Goal: Transaction & Acquisition: Book appointment/travel/reservation

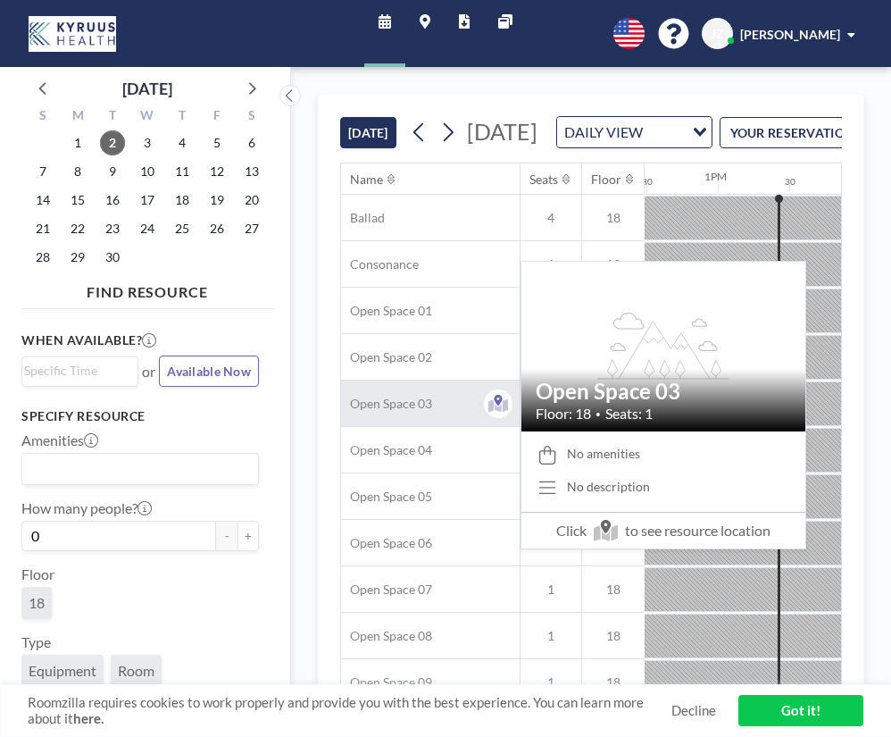
scroll to position [0, 1786]
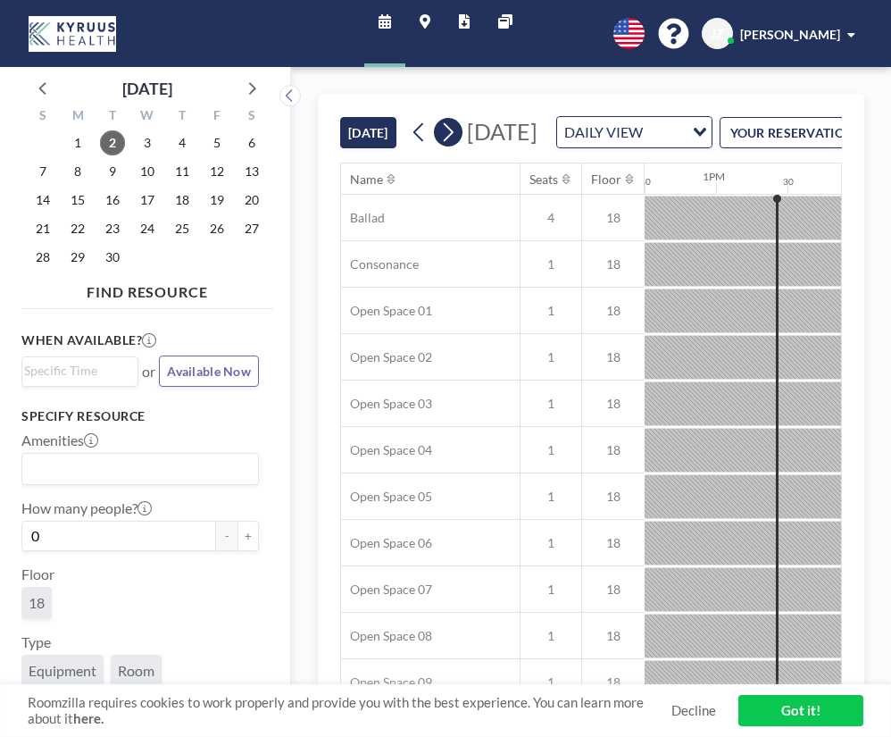
click at [443, 146] on icon at bounding box center [447, 132] width 17 height 27
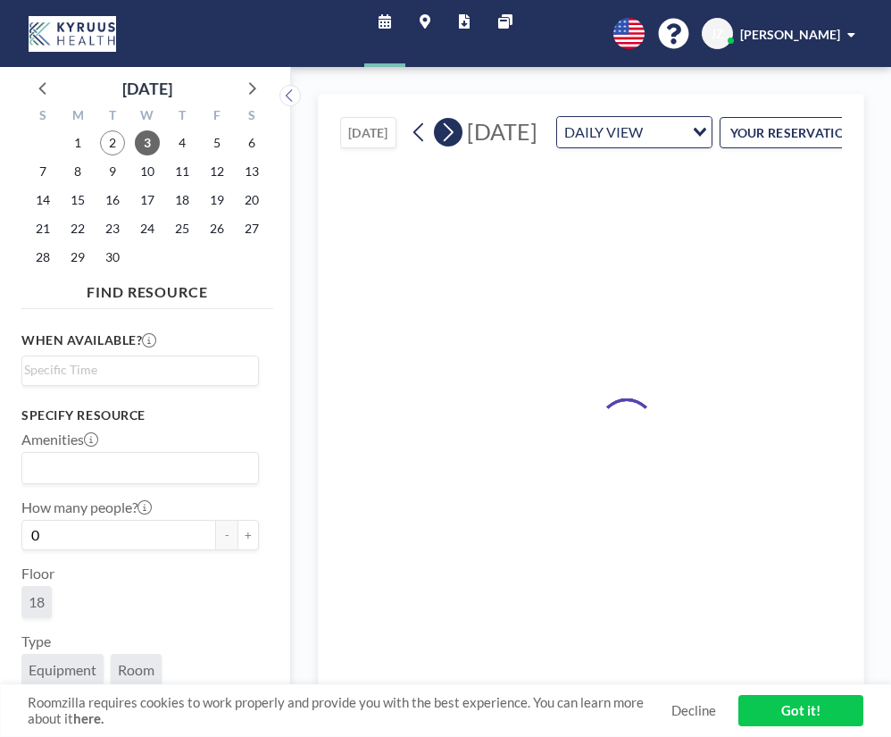
click at [443, 146] on icon at bounding box center [447, 132] width 17 height 27
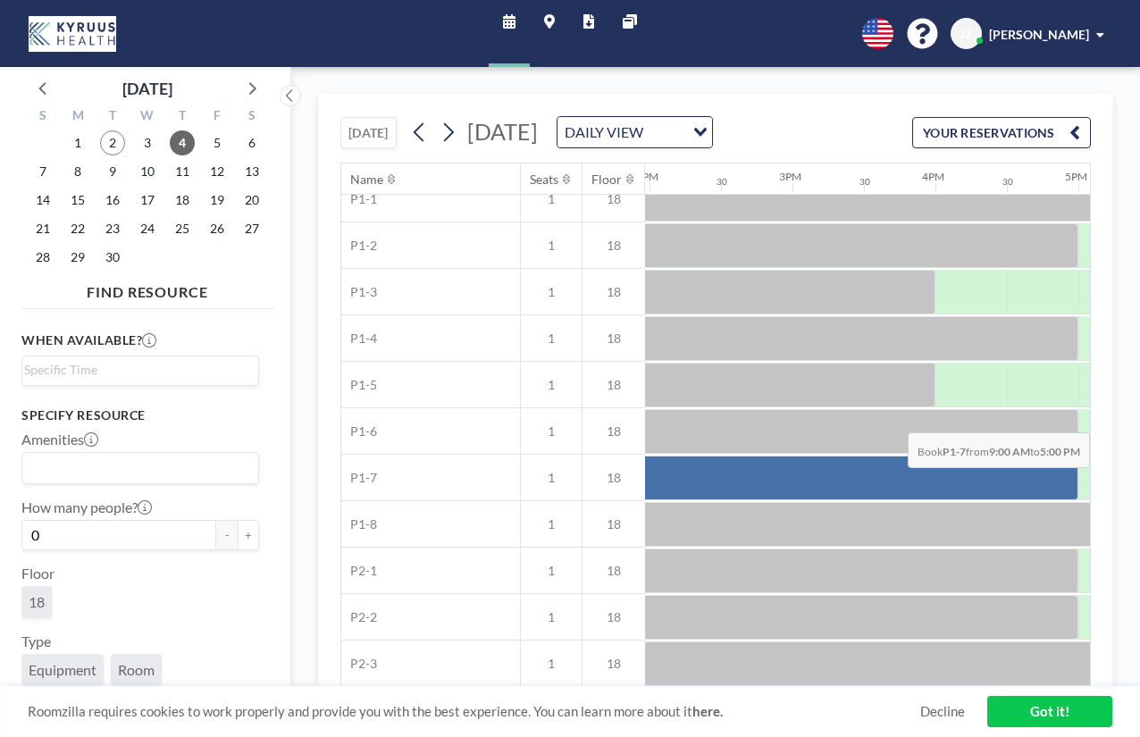
scroll to position [841, 2341]
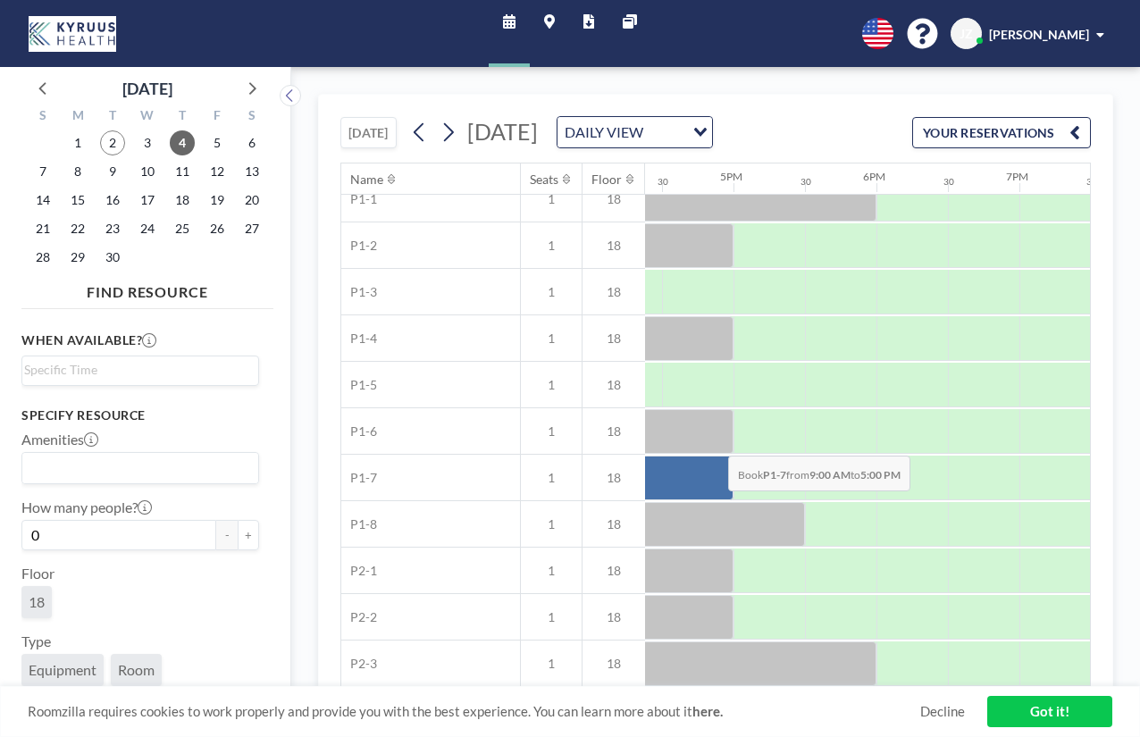
drag, startPoint x: 760, startPoint y: 471, endPoint x: 714, endPoint y: 465, distance: 46.7
click at [714, 465] on div at bounding box center [161, 477] width 1143 height 45
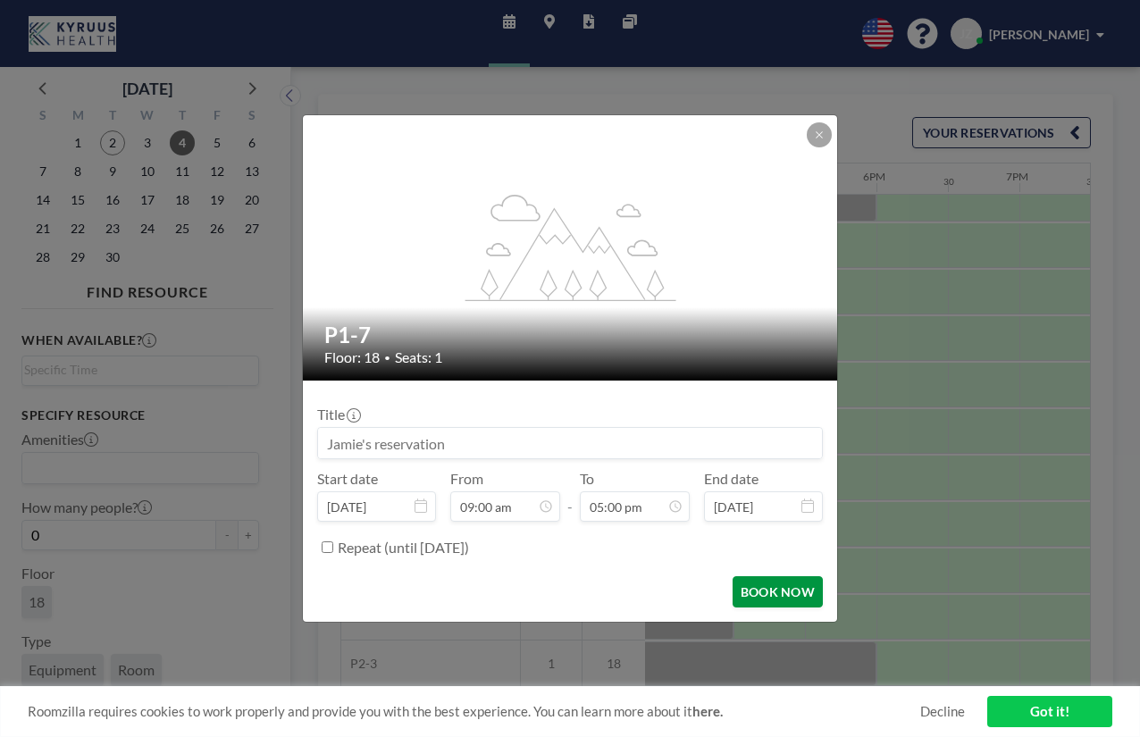
click at [777, 594] on button "BOOK NOW" at bounding box center [777, 591] width 90 height 31
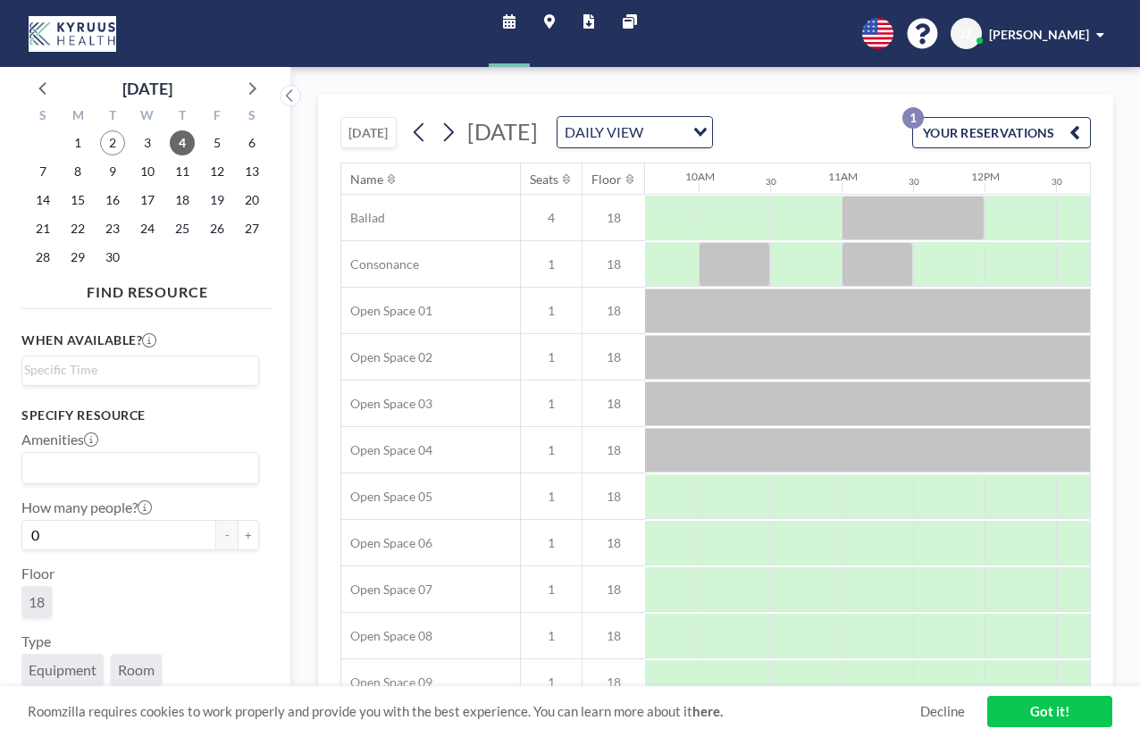
scroll to position [0, 1370]
click at [549, 21] on icon at bounding box center [549, 21] width 11 height 14
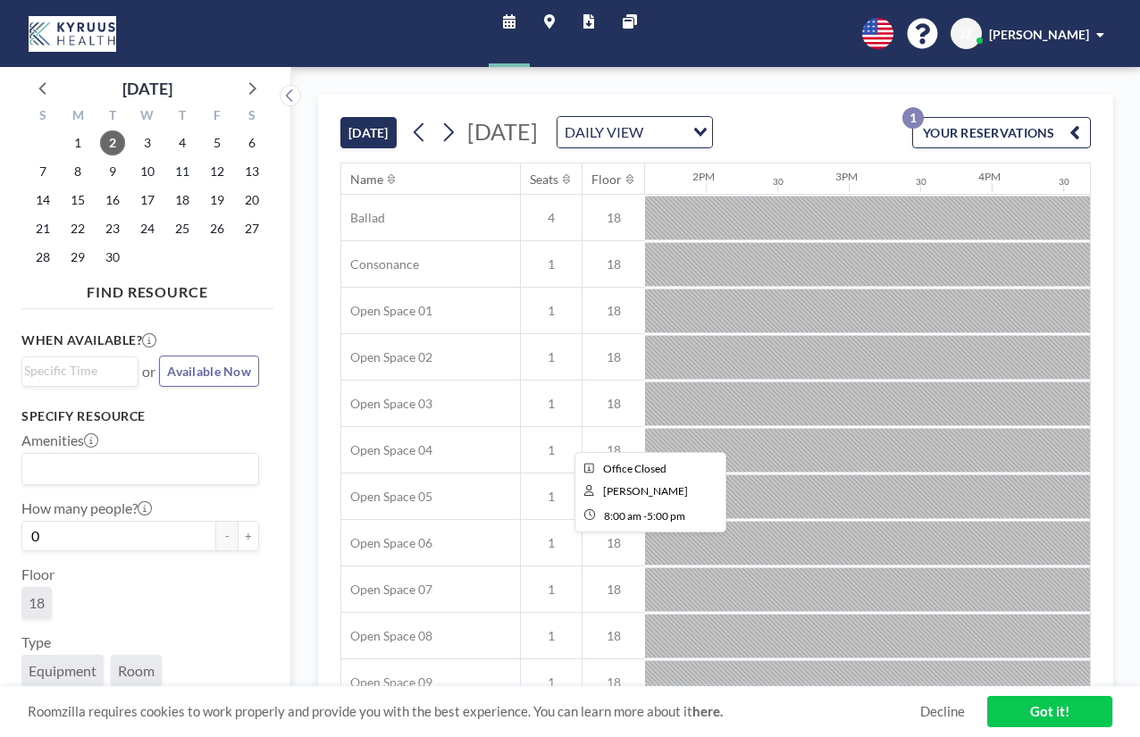
scroll to position [0, 1944]
click at [451, 143] on icon at bounding box center [447, 132] width 17 height 27
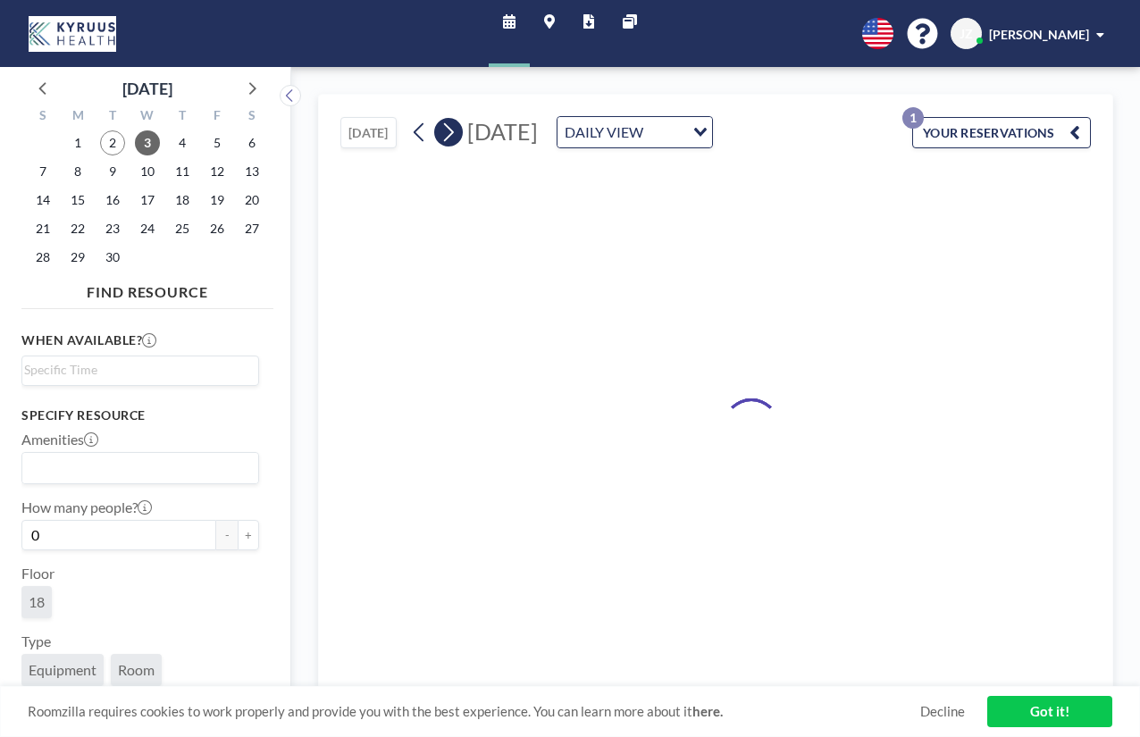
click at [451, 143] on icon at bounding box center [447, 132] width 17 height 27
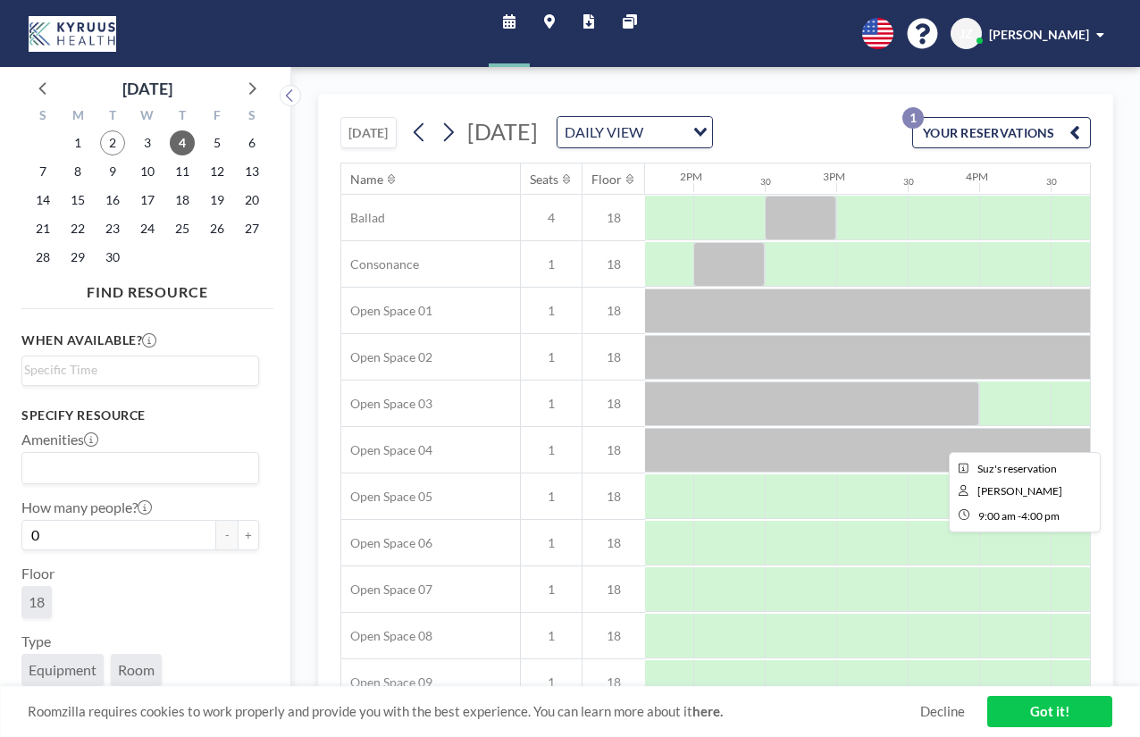
scroll to position [0, 1960]
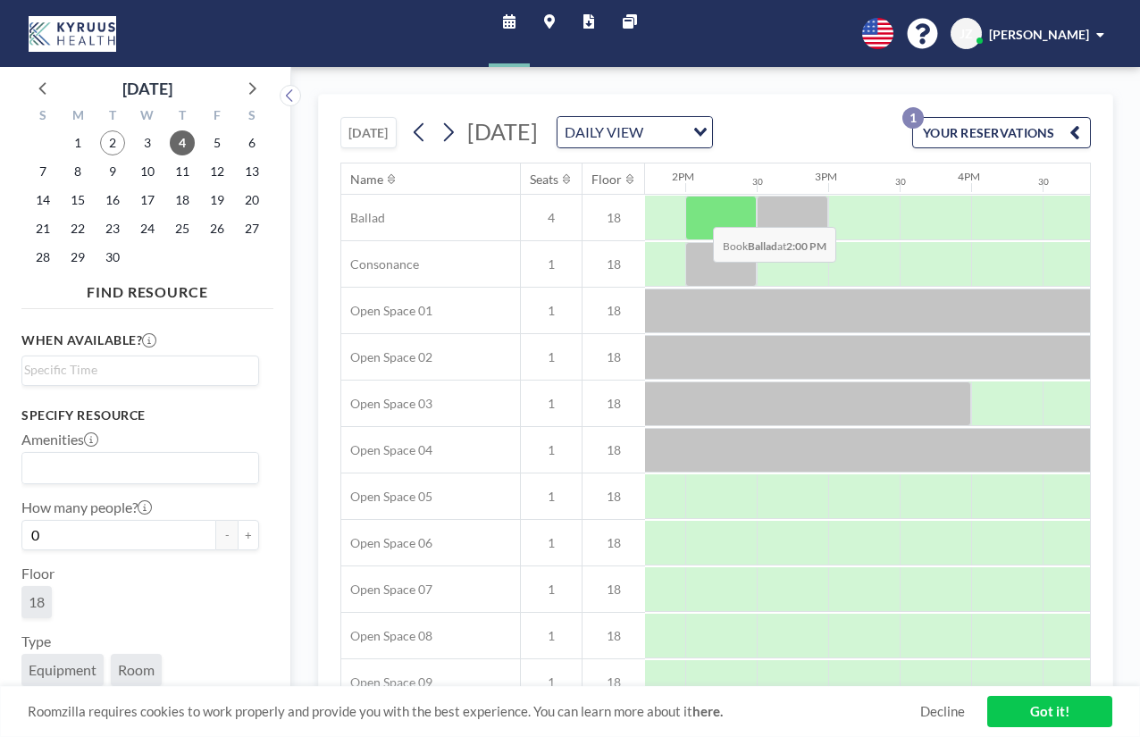
click at [698, 237] on div at bounding box center [720, 218] width 71 height 45
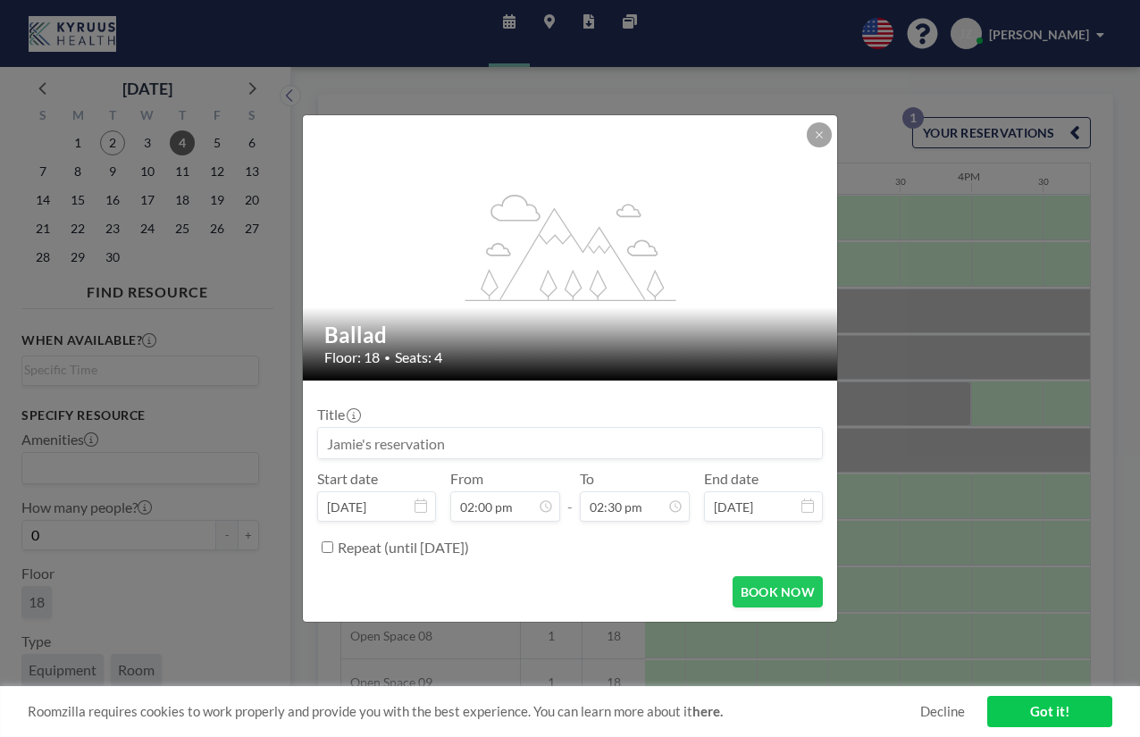
drag, startPoint x: 462, startPoint y: 439, endPoint x: 486, endPoint y: 444, distance: 24.5
click at [486, 444] on input at bounding box center [570, 443] width 504 height 30
type input "Location Meeting"
click at [775, 585] on button "BOOK NOW" at bounding box center [777, 591] width 90 height 31
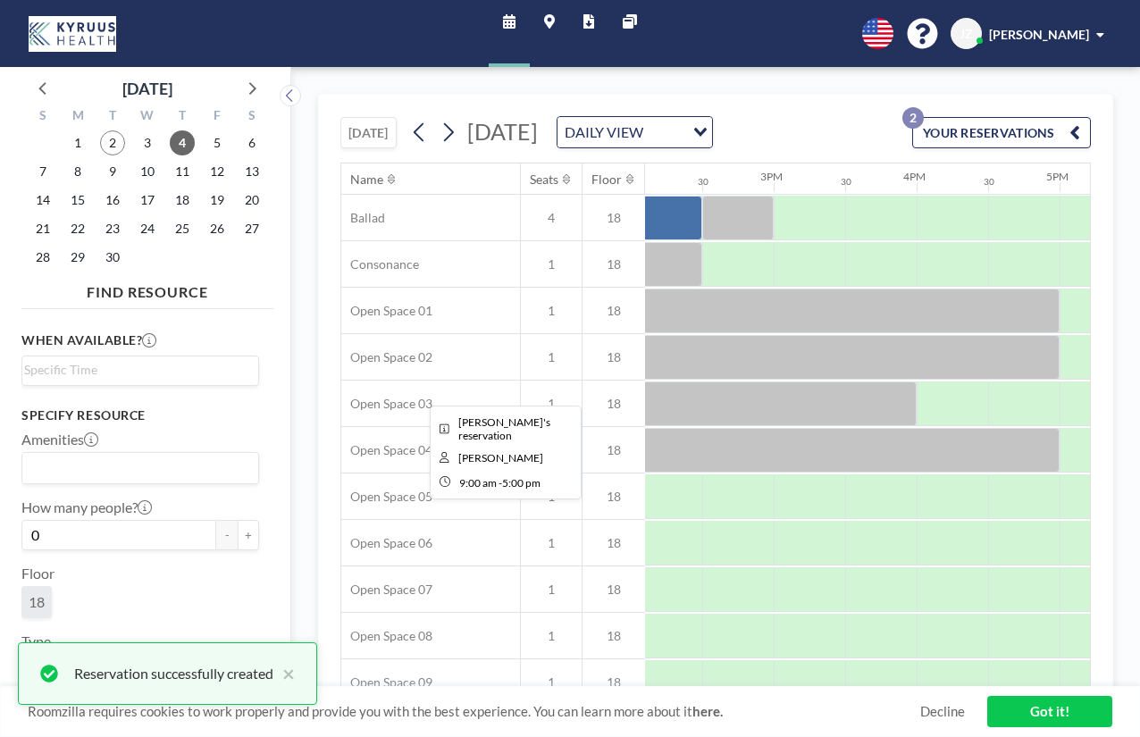
scroll to position [0, 2013]
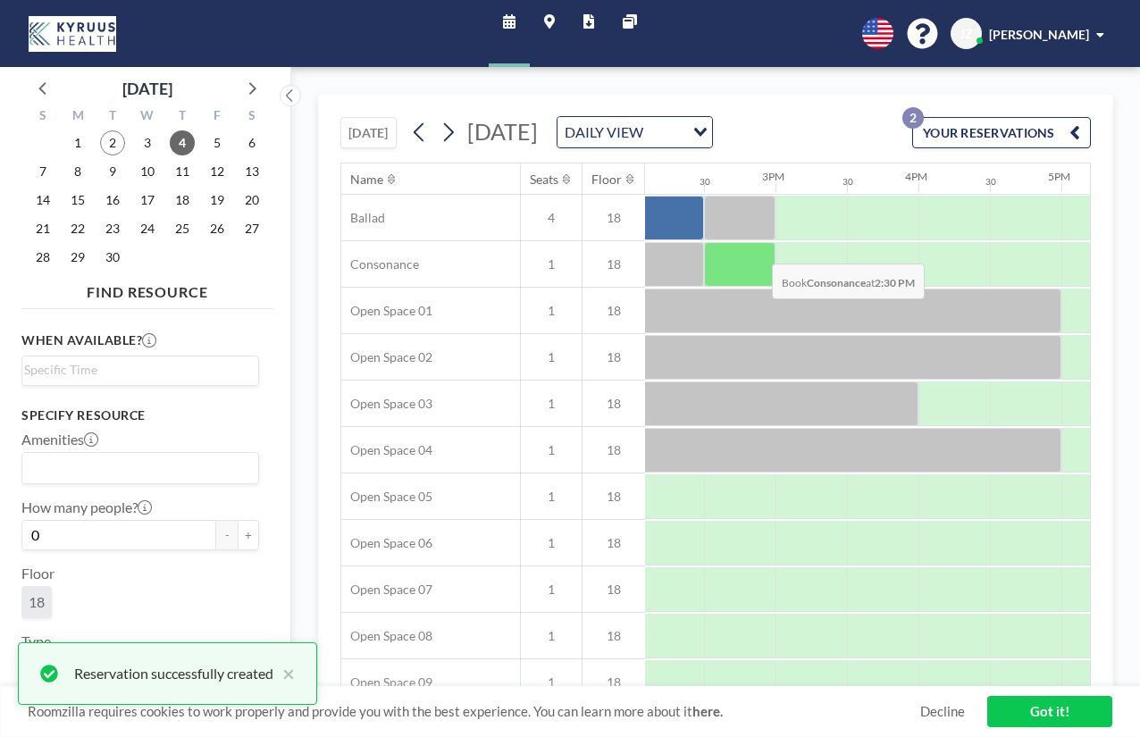
click at [757, 273] on div at bounding box center [739, 264] width 71 height 45
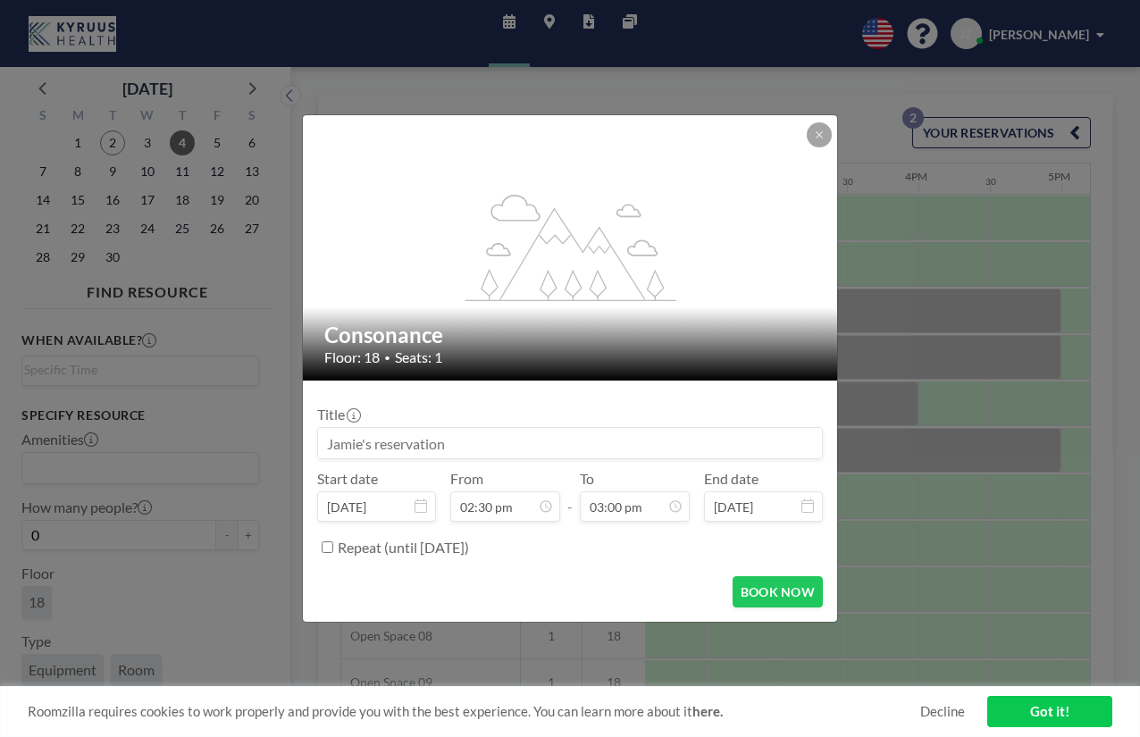
click at [351, 441] on input at bounding box center [570, 443] width 504 height 30
type input "AZ Blue Call"
click at [776, 597] on button "BOOK NOW" at bounding box center [777, 591] width 90 height 31
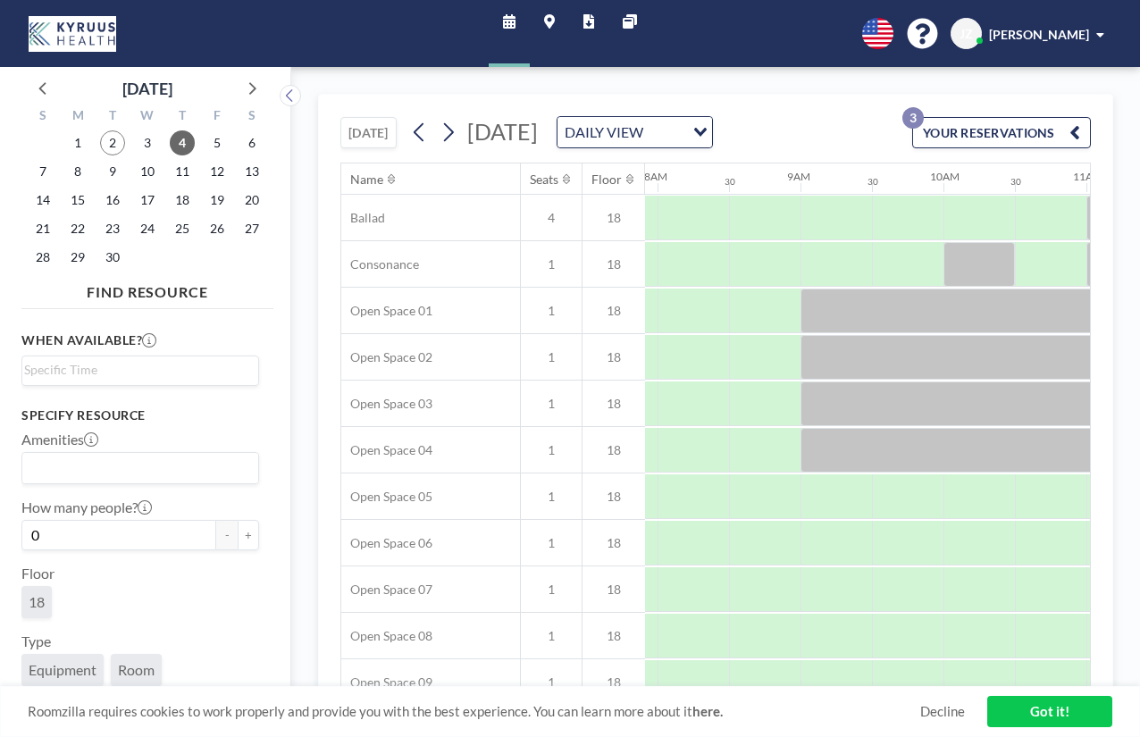
scroll to position [0, 1126]
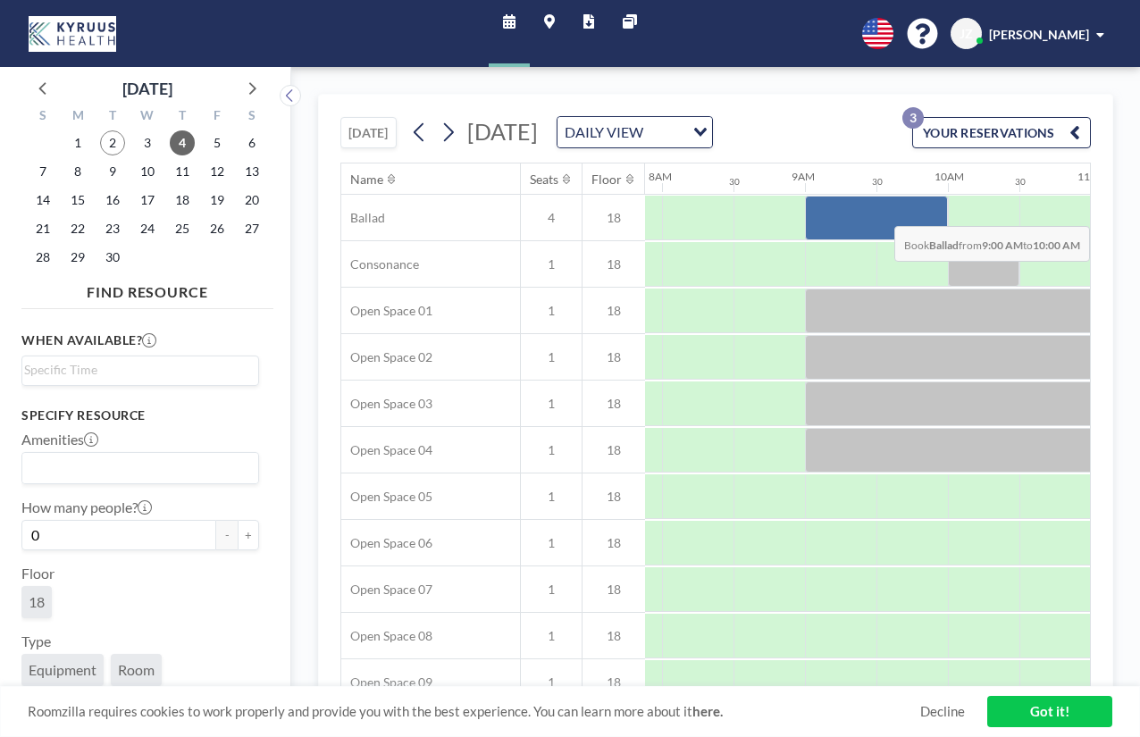
drag, startPoint x: 818, startPoint y: 238, endPoint x: 915, endPoint y: 235, distance: 97.4
click at [915, 235] on div at bounding box center [876, 218] width 143 height 45
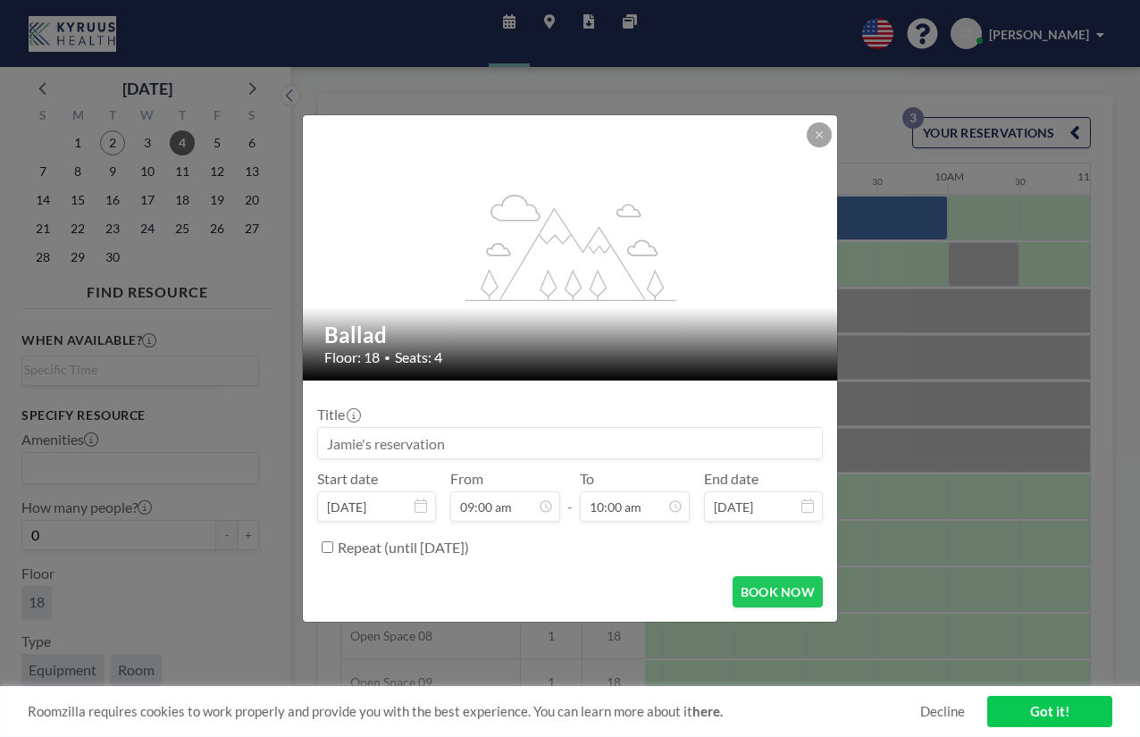
click at [488, 443] on input at bounding box center [570, 443] width 504 height 30
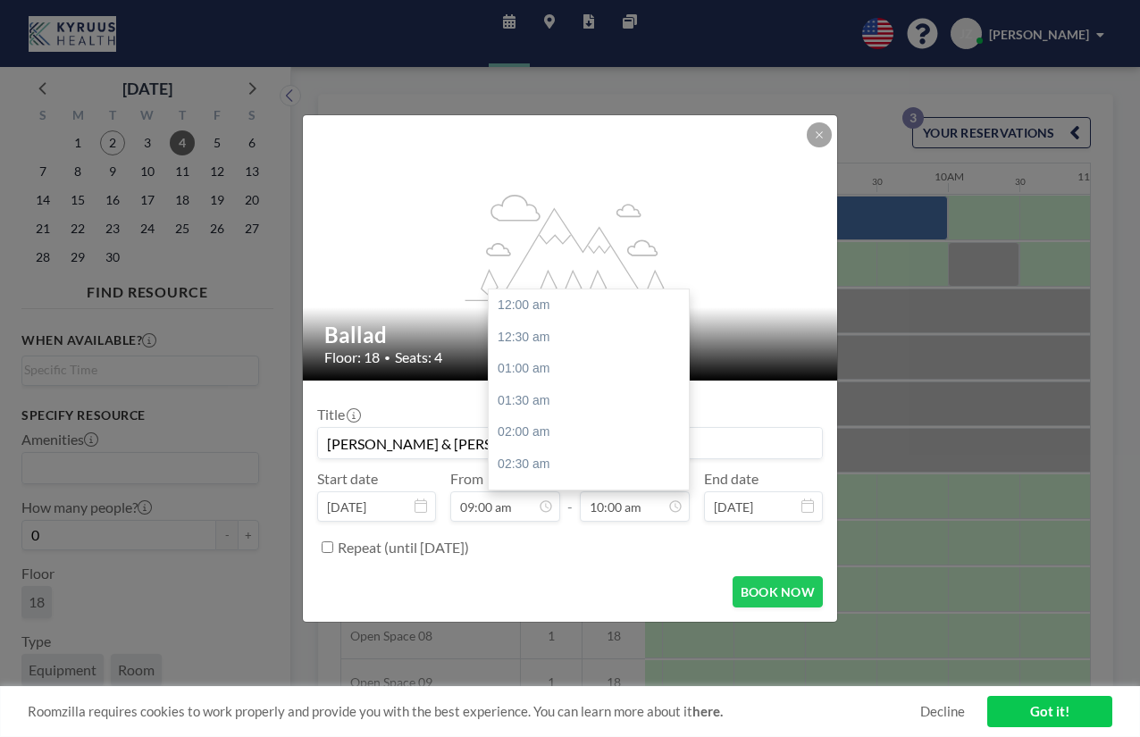
scroll to position [636, 0]
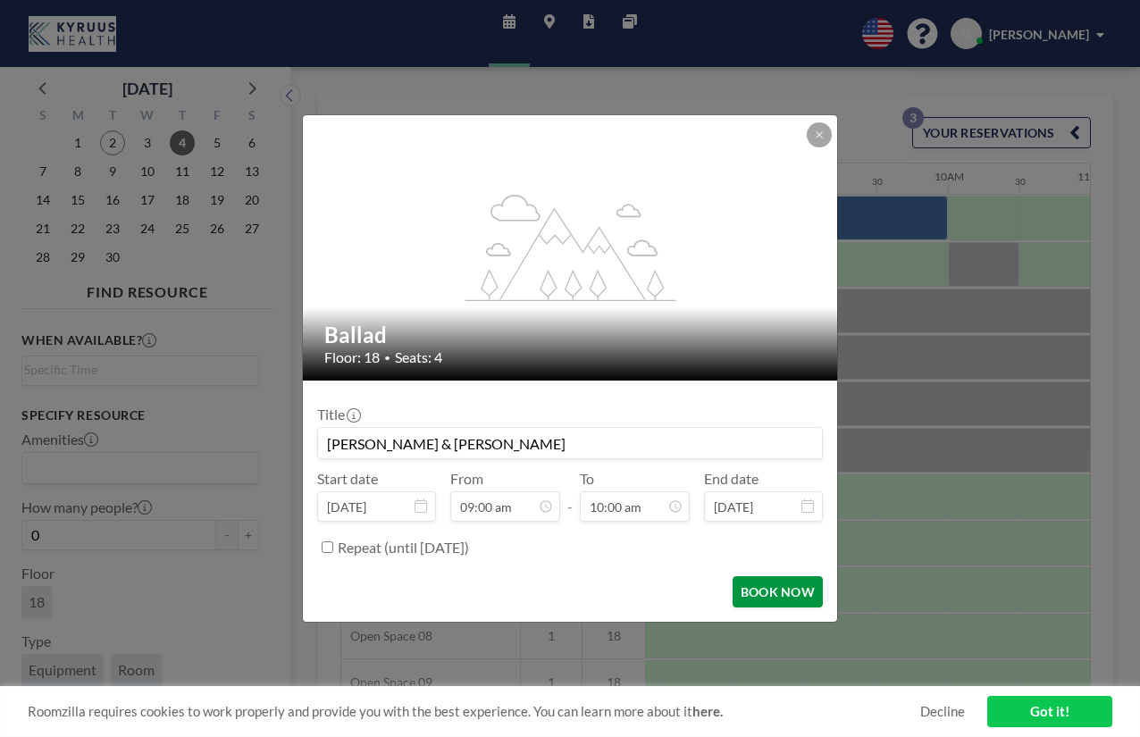
type input "[PERSON_NAME] & [PERSON_NAME]"
click at [766, 587] on button "BOOK NOW" at bounding box center [777, 591] width 90 height 31
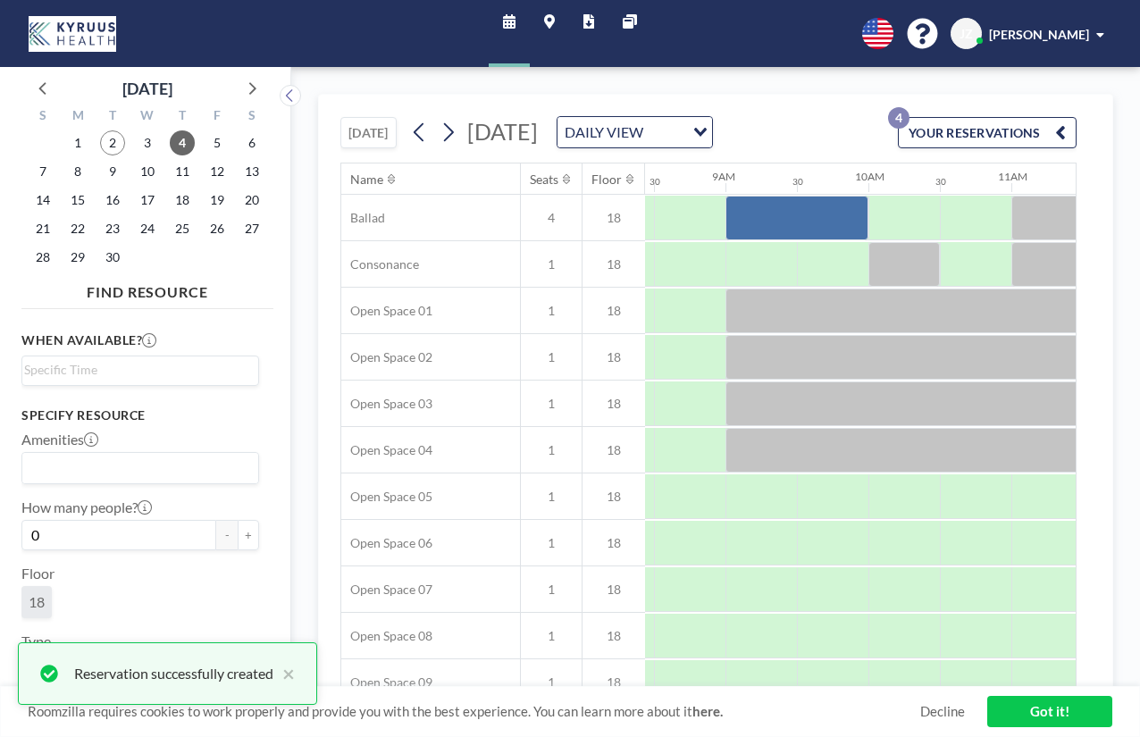
scroll to position [0, 1207]
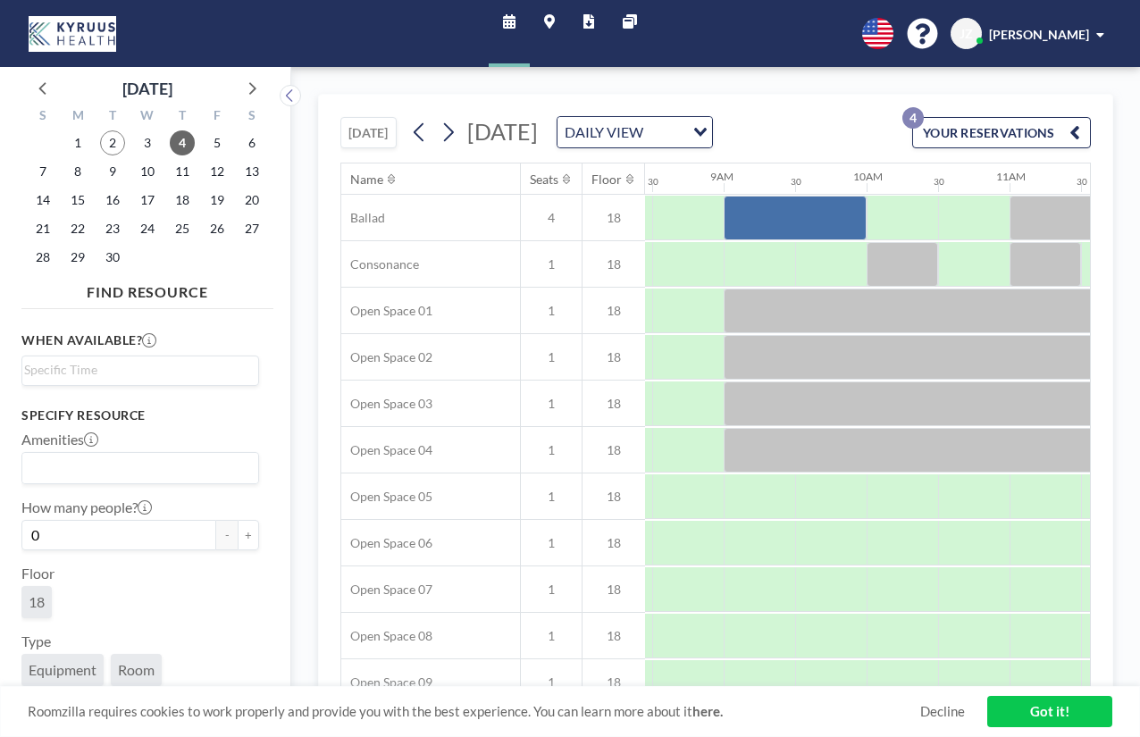
click at [1033, 718] on link "Got it!" at bounding box center [1049, 711] width 125 height 31
